Goal: Task Accomplishment & Management: Manage account settings

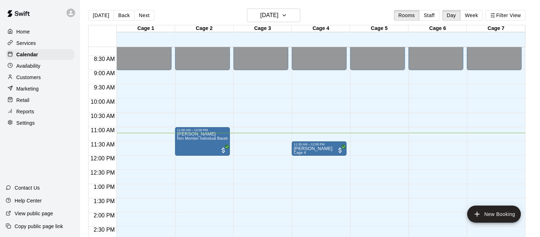
scroll to position [233, 0]
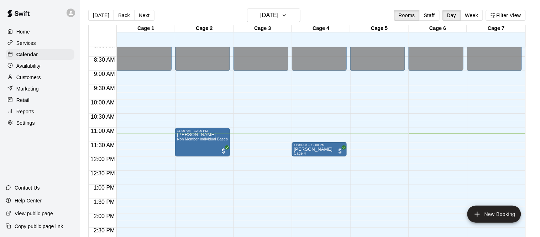
click at [40, 47] on div "Services" at bounding box center [40, 43] width 69 height 11
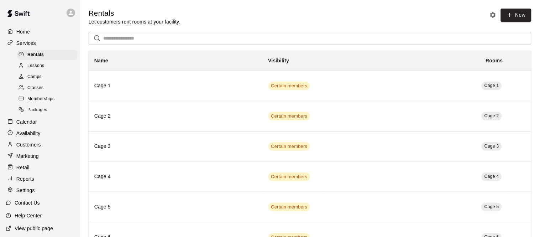
click at [120, 35] on input "text" at bounding box center [317, 38] width 428 height 13
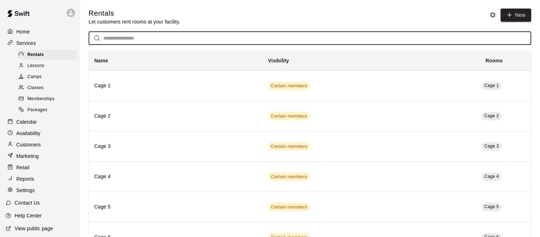
paste input "**********"
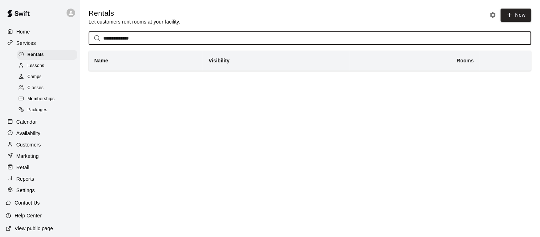
type input "**********"
click at [39, 147] on p "Customers" at bounding box center [28, 144] width 25 height 7
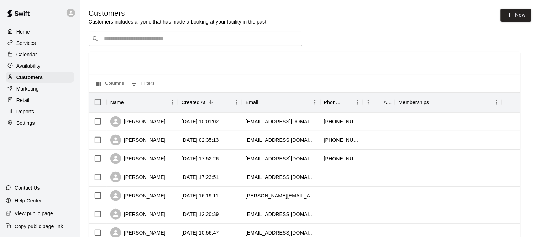
click at [141, 37] on input "Search customers by name or email" at bounding box center [200, 38] width 197 height 7
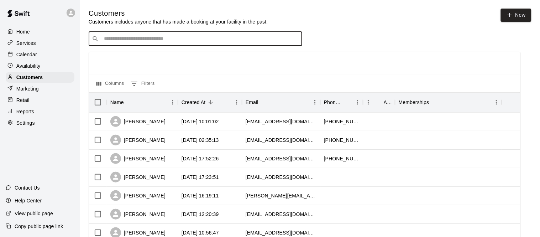
paste input "**********"
type input "**********"
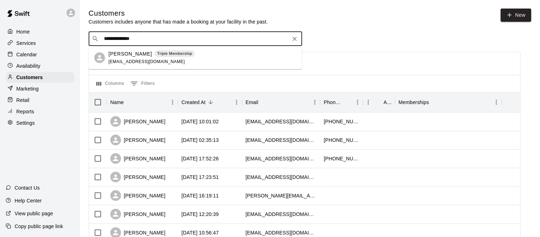
click at [128, 56] on p "[PERSON_NAME]" at bounding box center [130, 53] width 43 height 7
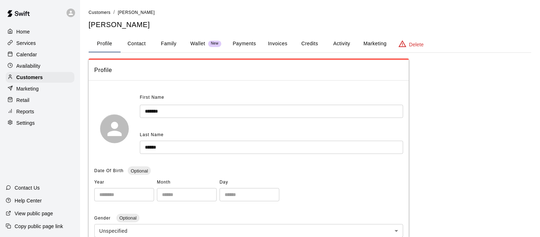
click at [169, 46] on button "Family" at bounding box center [169, 43] width 32 height 17
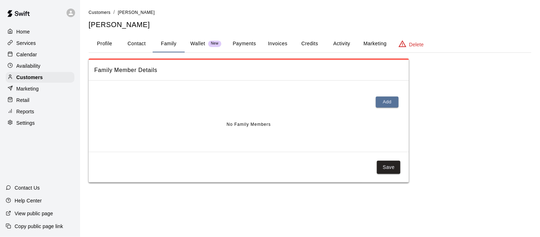
click at [344, 46] on button "Activity" at bounding box center [342, 43] width 32 height 17
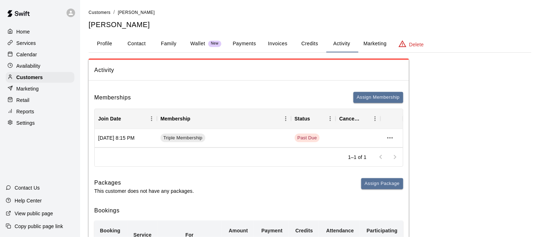
click at [21, 53] on p "Calendar" at bounding box center [26, 54] width 21 height 7
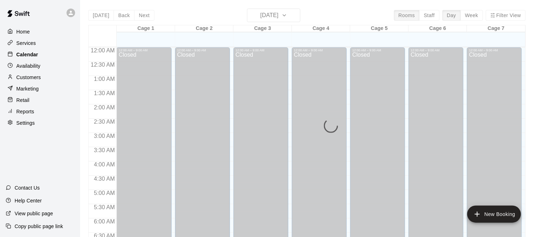
scroll to position [319, 0]
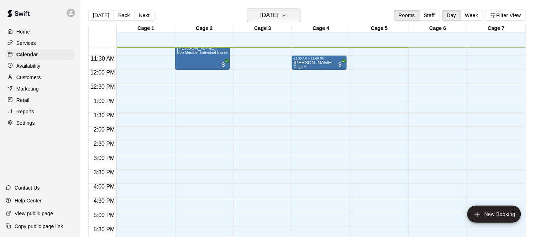
click at [277, 15] on h6 "[DATE]" at bounding box center [269, 15] width 18 height 10
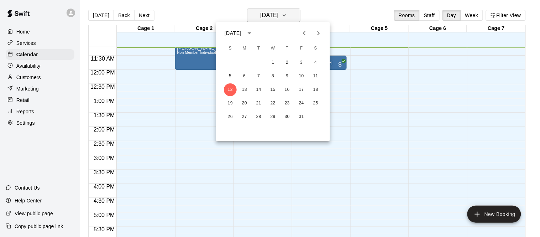
click at [277, 15] on div at bounding box center [270, 118] width 540 height 237
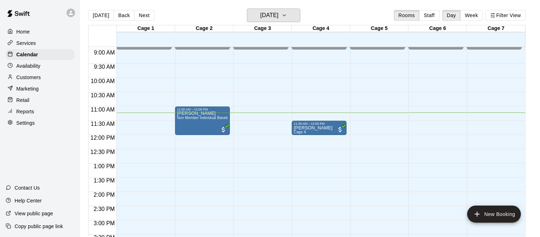
scroll to position [213, 0]
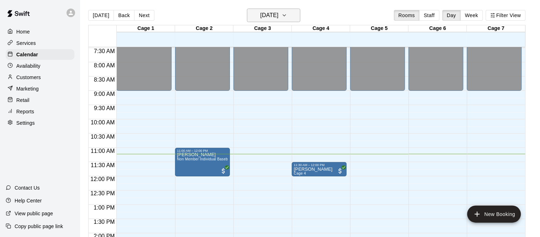
click at [275, 18] on h6 "[DATE]" at bounding box center [269, 15] width 18 height 10
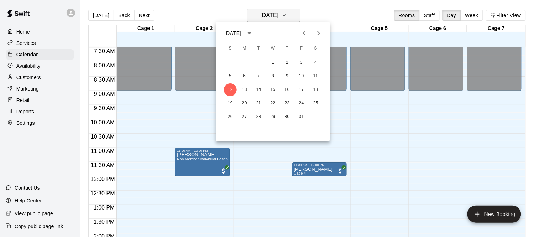
click at [275, 18] on div at bounding box center [270, 118] width 540 height 237
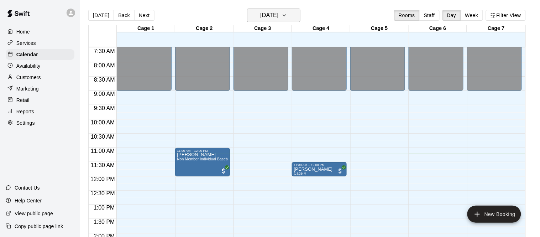
click at [275, 18] on h6 "[DATE]" at bounding box center [269, 15] width 18 height 10
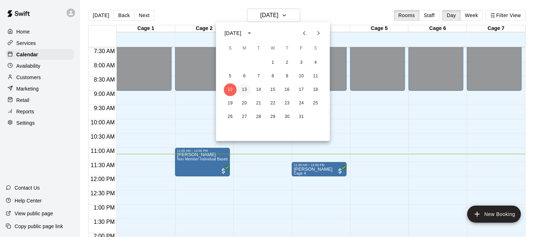
click at [247, 89] on button "13" at bounding box center [244, 89] width 13 height 13
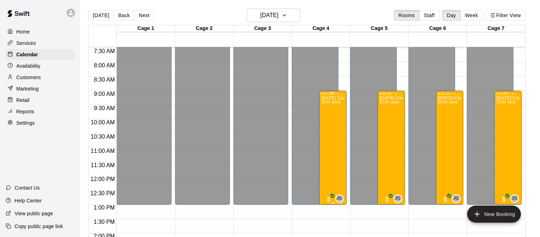
click at [333, 123] on div "[DATE] Camp [DATE] 16/30 spots" at bounding box center [332, 213] width 23 height 237
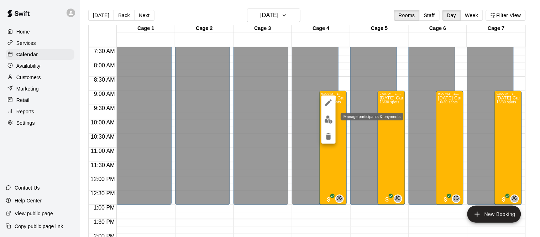
click at [332, 122] on img "edit" at bounding box center [329, 119] width 8 height 8
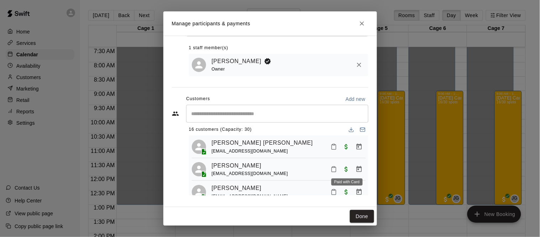
scroll to position [0, 0]
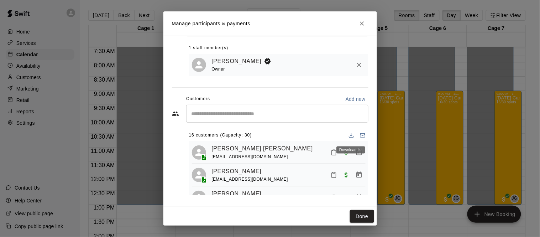
click at [350, 136] on icon "Download list" at bounding box center [351, 135] width 6 height 6
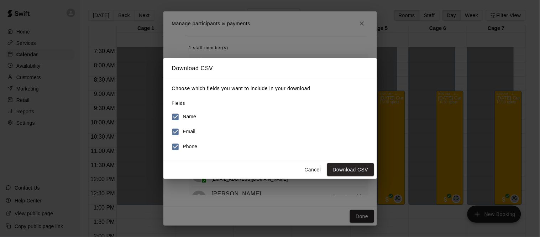
click at [311, 168] on button "Cancel" at bounding box center [312, 169] width 23 height 13
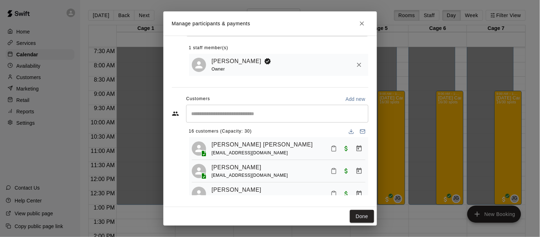
scroll to position [4, 0]
click at [363, 23] on icon "Close" at bounding box center [361, 23] width 7 height 7
